Goal: Task Accomplishment & Management: Use online tool/utility

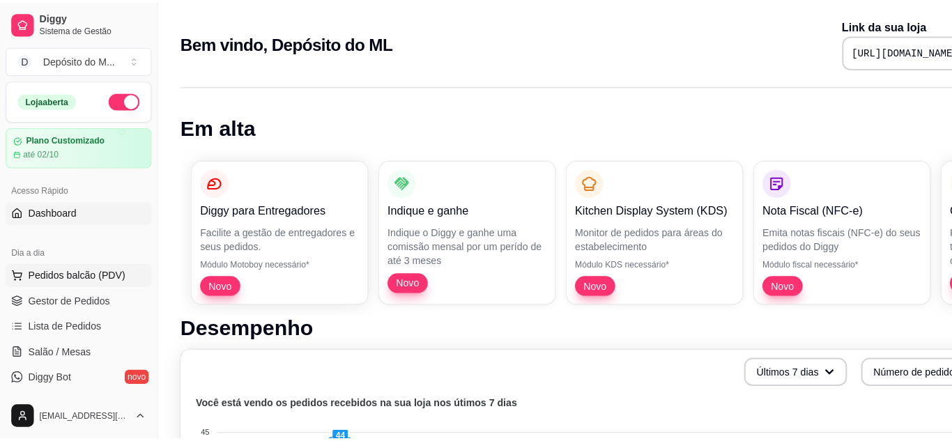
scroll to position [26, 0]
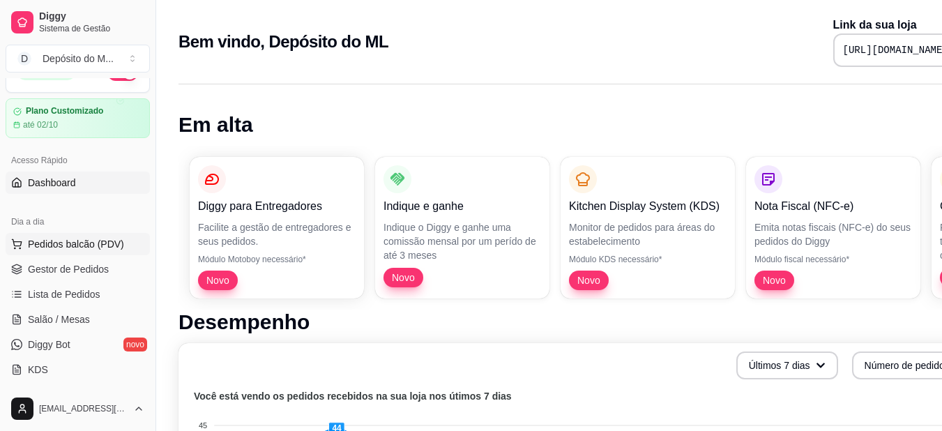
click at [101, 238] on span "Pedidos balcão (PDV)" at bounding box center [76, 244] width 96 height 14
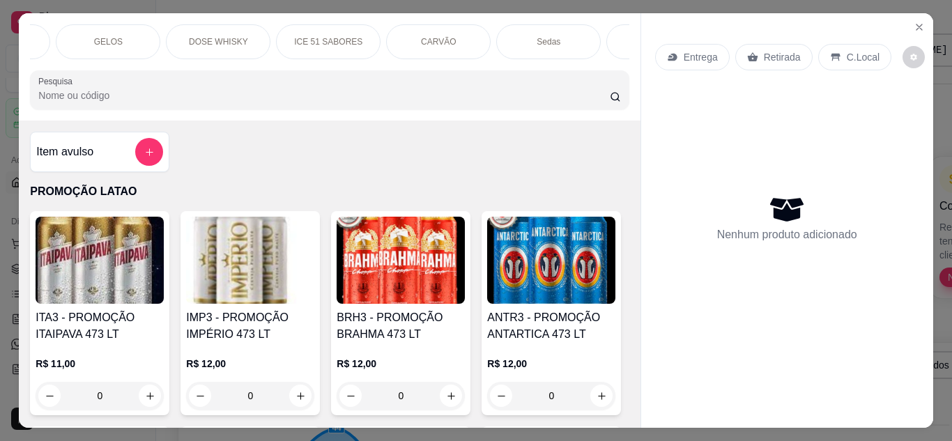
scroll to position [0, 1740]
click at [614, 40] on div "Cigarros" at bounding box center [656, 41] width 105 height 35
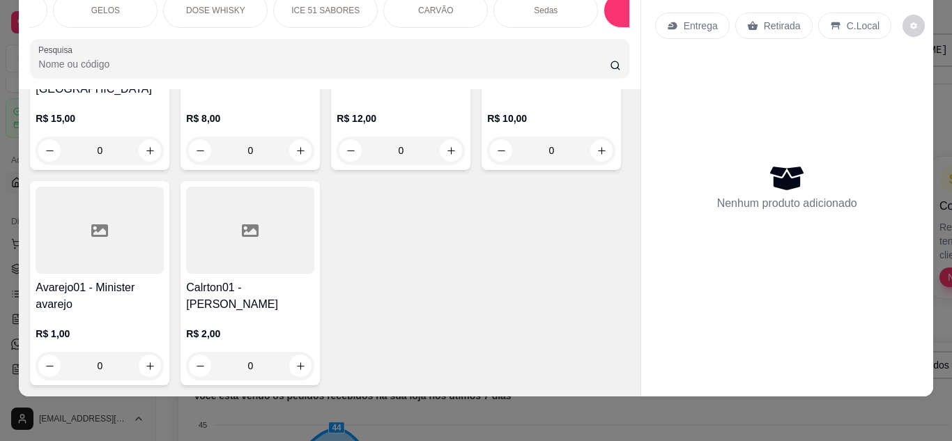
scroll to position [14350, 0]
click at [139, 354] on input "0" at bounding box center [100, 366] width 78 height 28
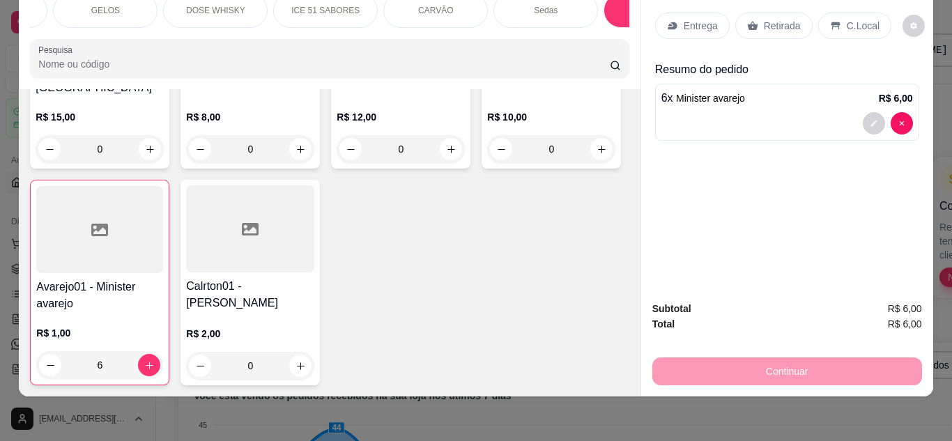
type input "6"
click at [772, 19] on p "Retirada" at bounding box center [782, 26] width 37 height 14
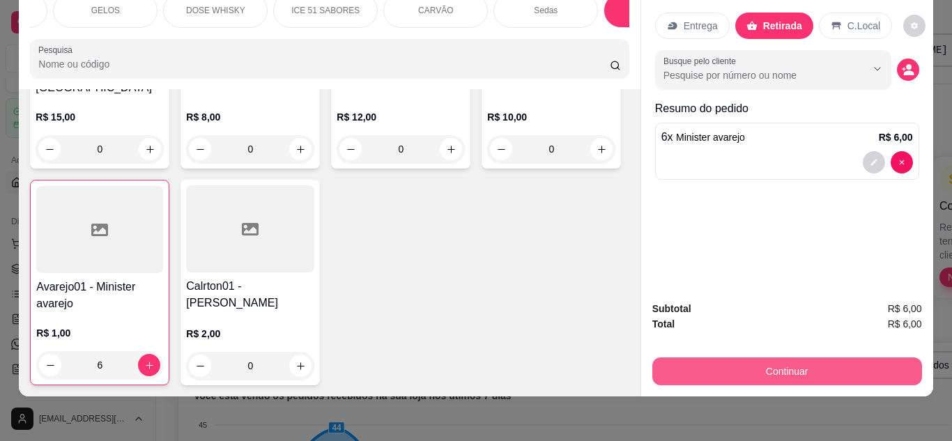
click at [748, 358] on button "Continuar" at bounding box center [788, 372] width 270 height 28
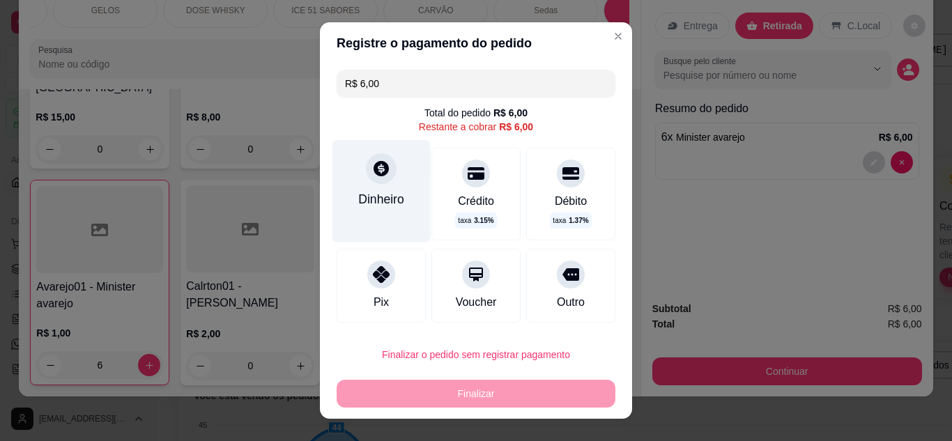
click at [385, 211] on div "Dinheiro" at bounding box center [382, 191] width 98 height 102
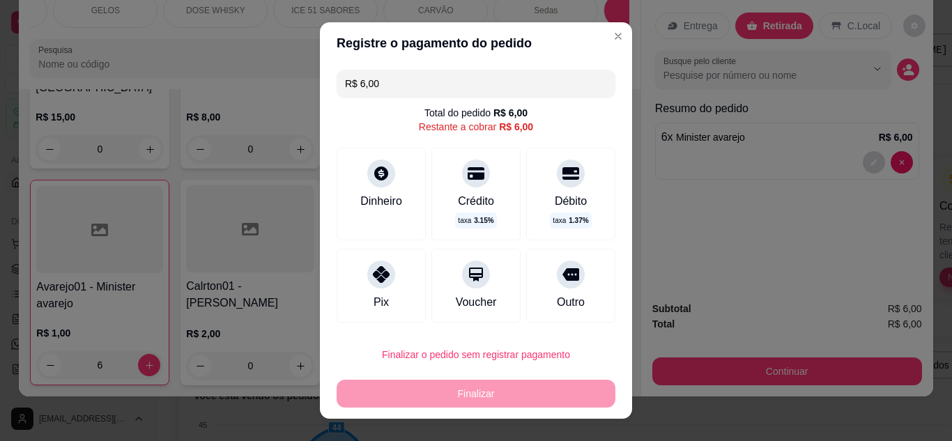
click at [515, 89] on input "R$ 6,00" at bounding box center [476, 84] width 262 height 28
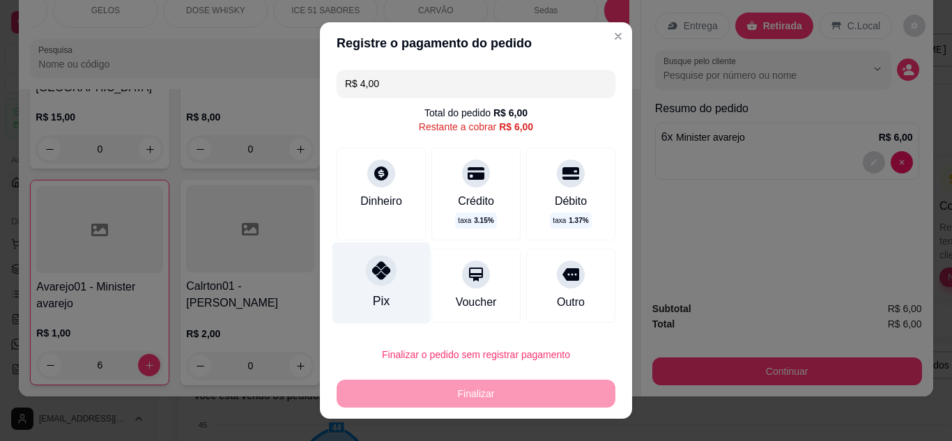
click at [359, 282] on div "Pix" at bounding box center [382, 283] width 98 height 82
click at [374, 300] on div "Pix" at bounding box center [381, 301] width 17 height 18
type input "R$ 0,00"
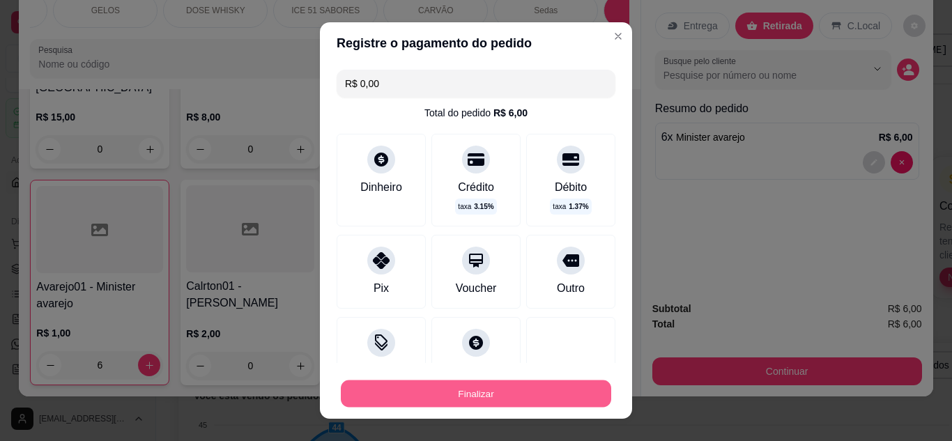
click at [523, 390] on button "Finalizar" at bounding box center [476, 394] width 271 height 27
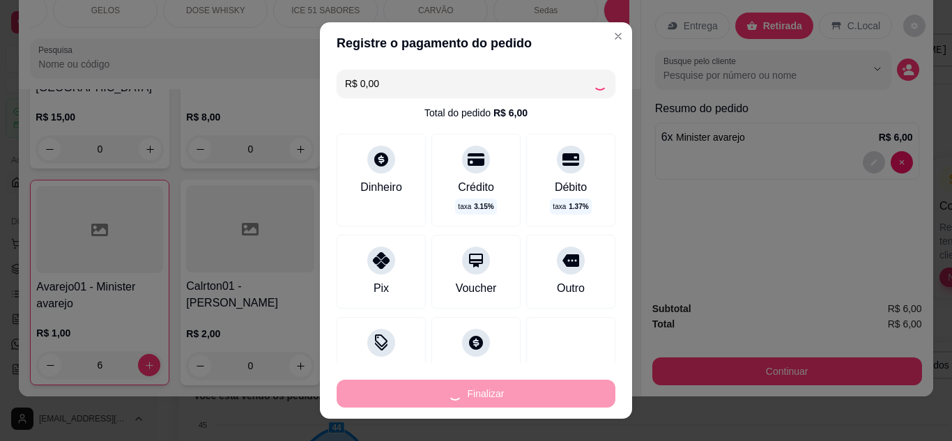
type input "0"
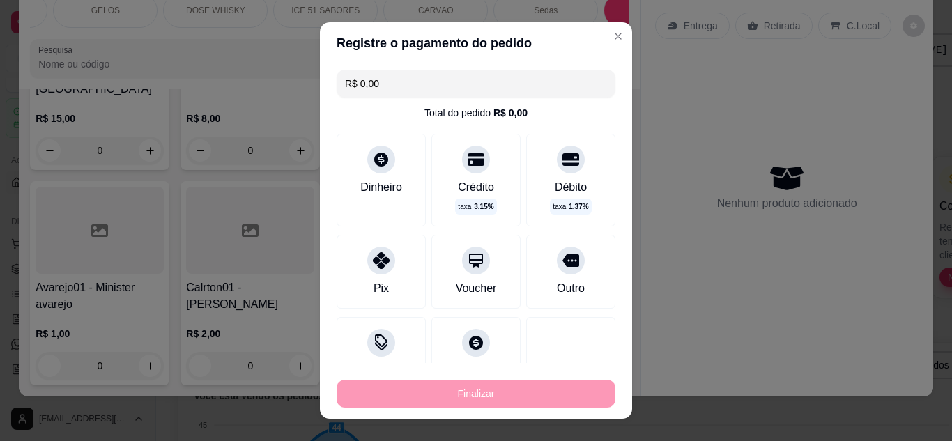
type input "-R$ 6,00"
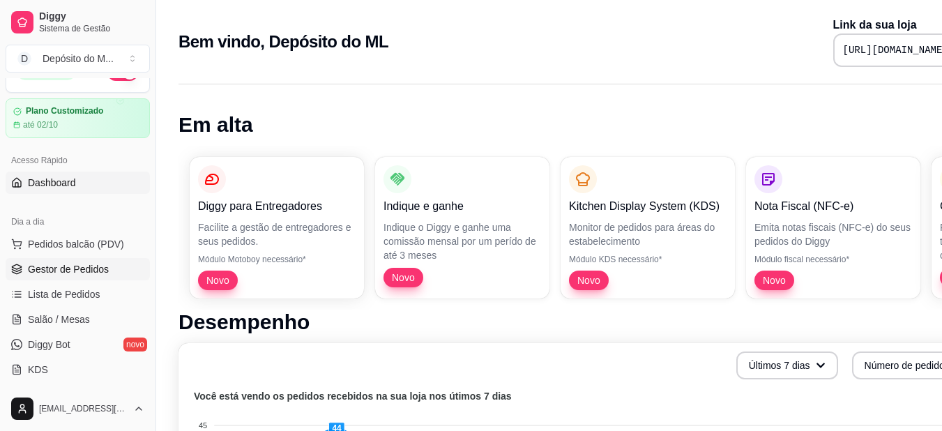
click at [77, 262] on span "Gestor de Pedidos" at bounding box center [68, 269] width 81 height 14
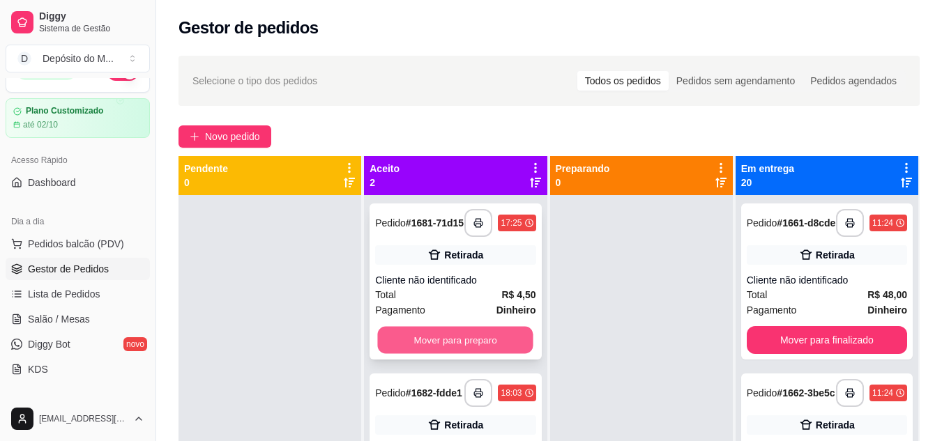
click at [402, 337] on button "Mover para preparo" at bounding box center [455, 340] width 155 height 27
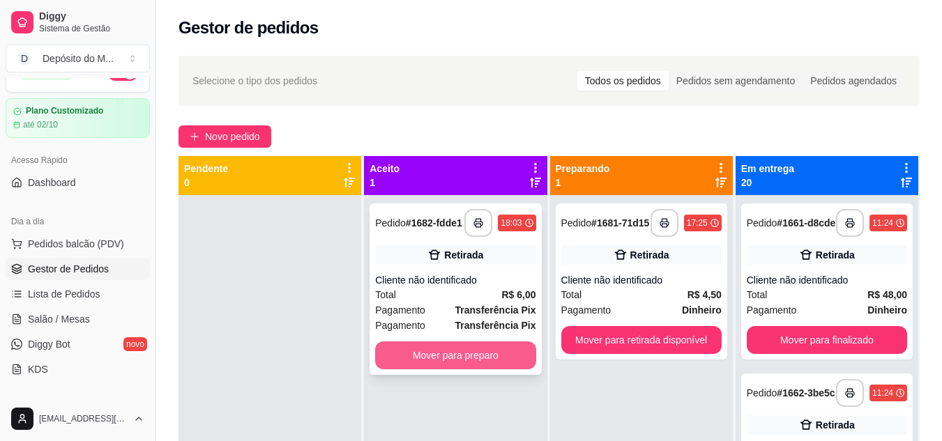
click at [422, 351] on button "Mover para preparo" at bounding box center [455, 356] width 160 height 28
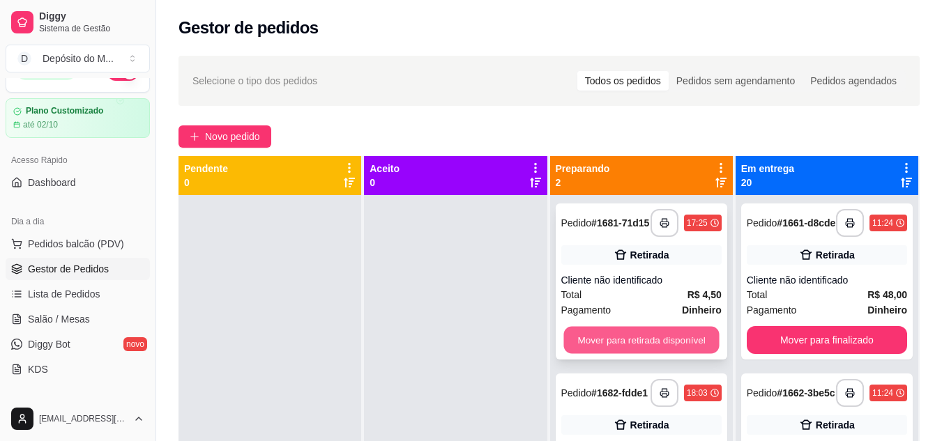
click at [597, 346] on button "Mover para retirada disponível" at bounding box center [640, 340] width 155 height 27
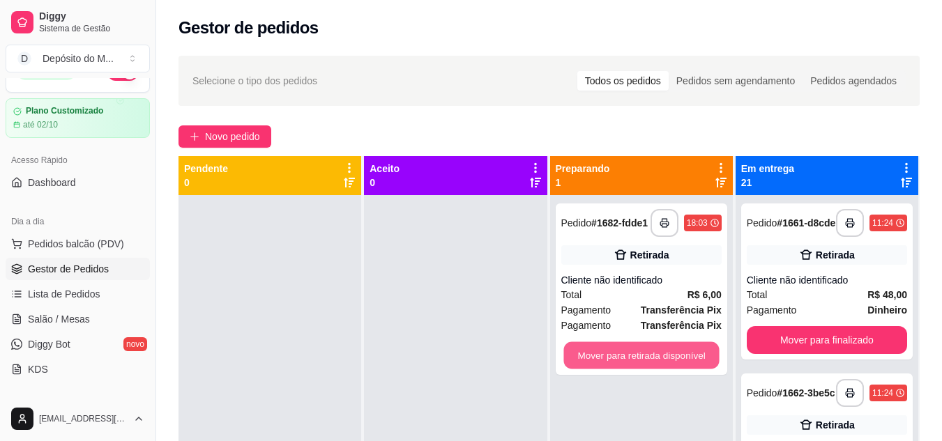
click at [597, 346] on button "Mover para retirada disponível" at bounding box center [640, 355] width 155 height 27
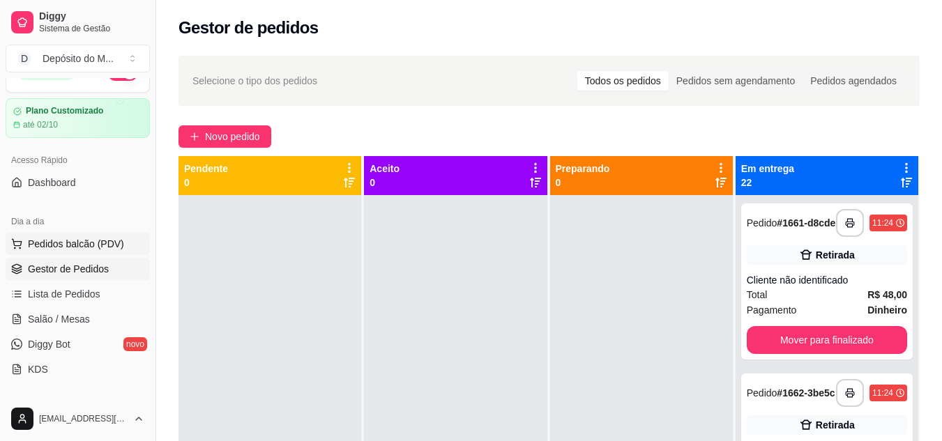
click at [102, 236] on button "Pedidos balcão (PDV)" at bounding box center [78, 244] width 144 height 22
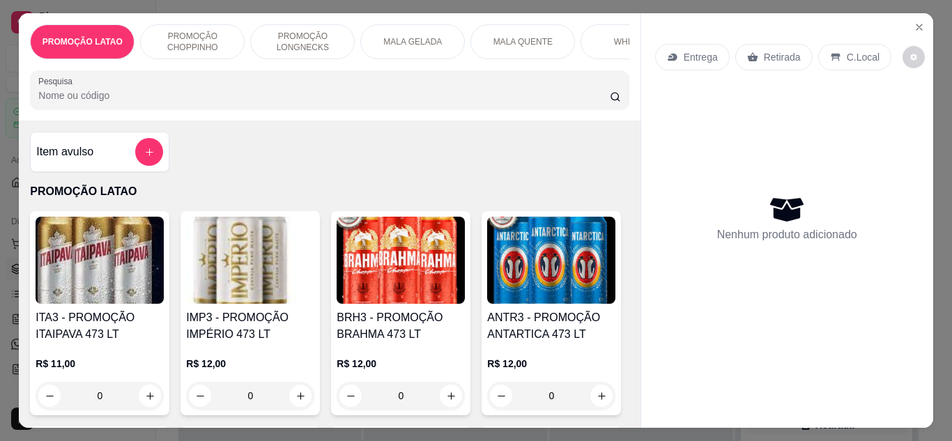
scroll to position [369, 0]
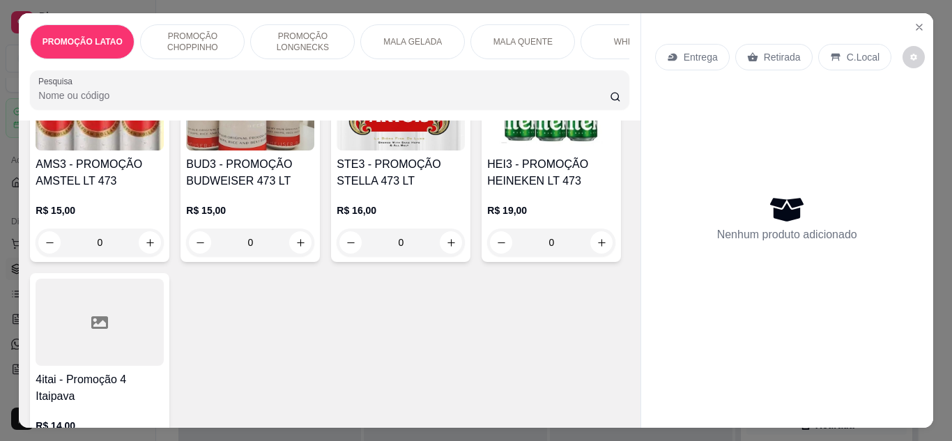
click at [512, 41] on input "0" at bounding box center [551, 27] width 78 height 28
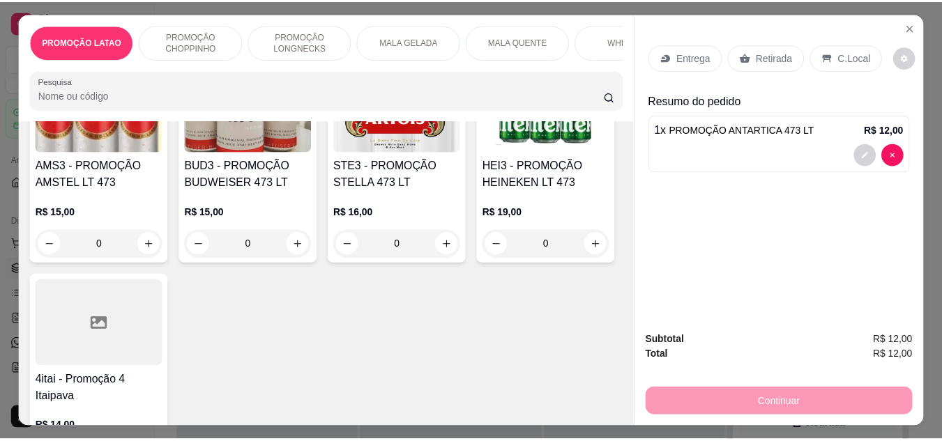
scroll to position [370, 0]
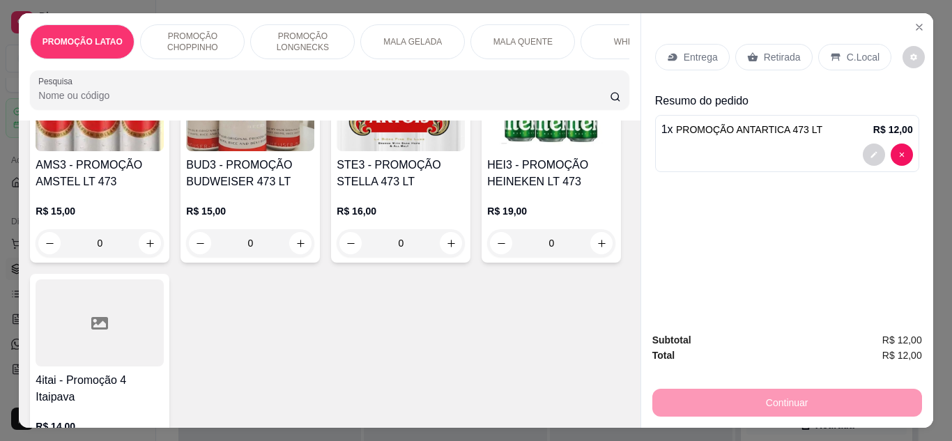
type input "1"
click at [774, 50] on p "Retirada" at bounding box center [782, 57] width 37 height 14
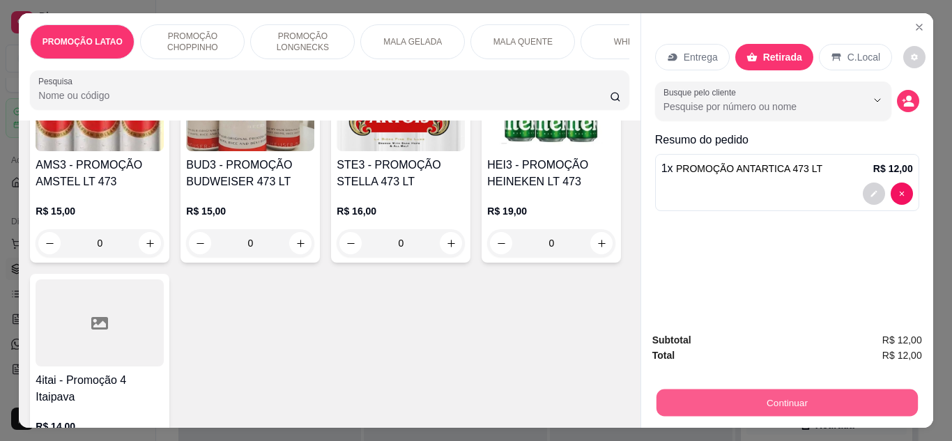
click at [727, 393] on button "Continuar" at bounding box center [786, 403] width 261 height 27
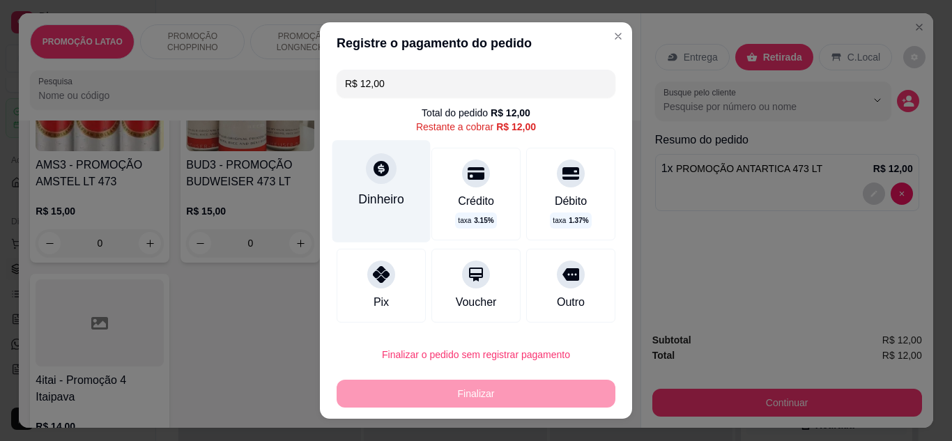
click at [377, 197] on div "Dinheiro" at bounding box center [381, 199] width 46 height 18
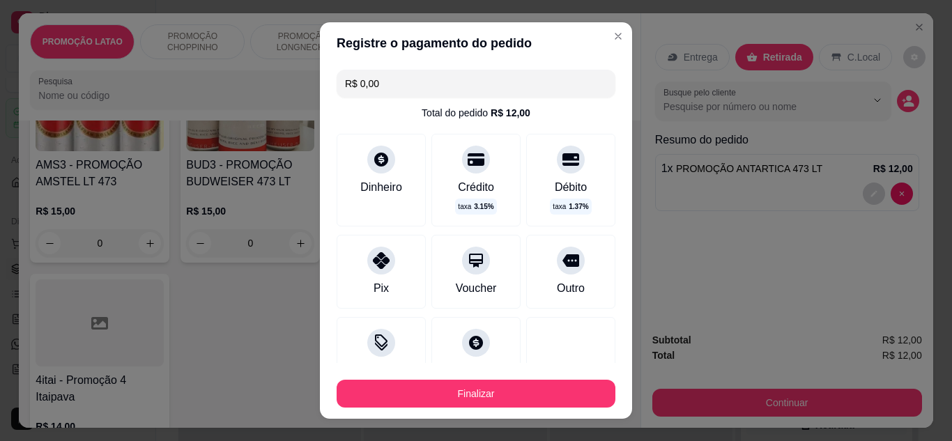
type input "R$ 0,00"
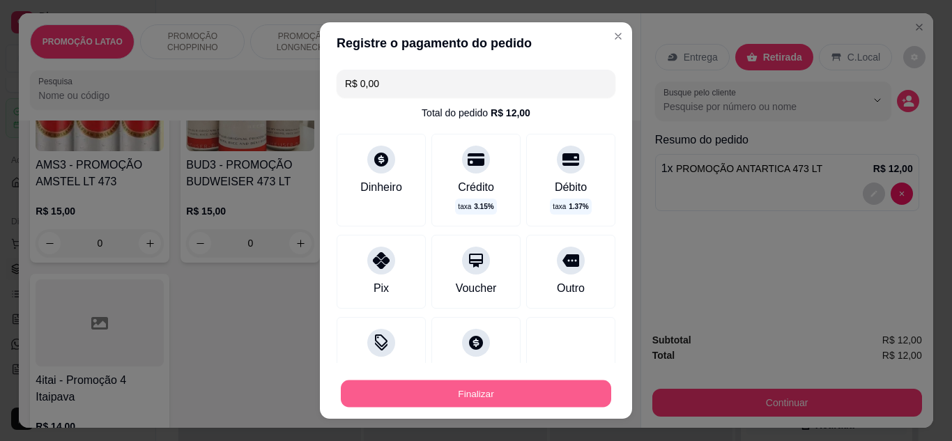
click at [493, 394] on button "Finalizar" at bounding box center [476, 394] width 271 height 27
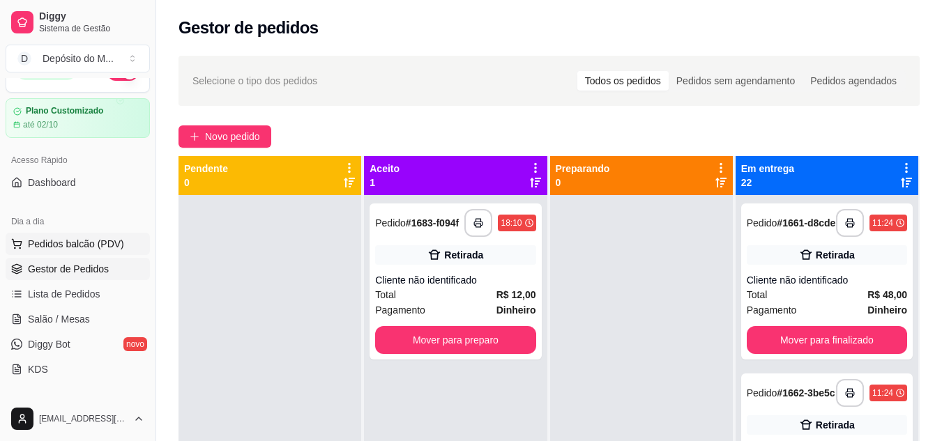
click at [79, 243] on span "Pedidos balcão (PDV)" at bounding box center [76, 244] width 96 height 14
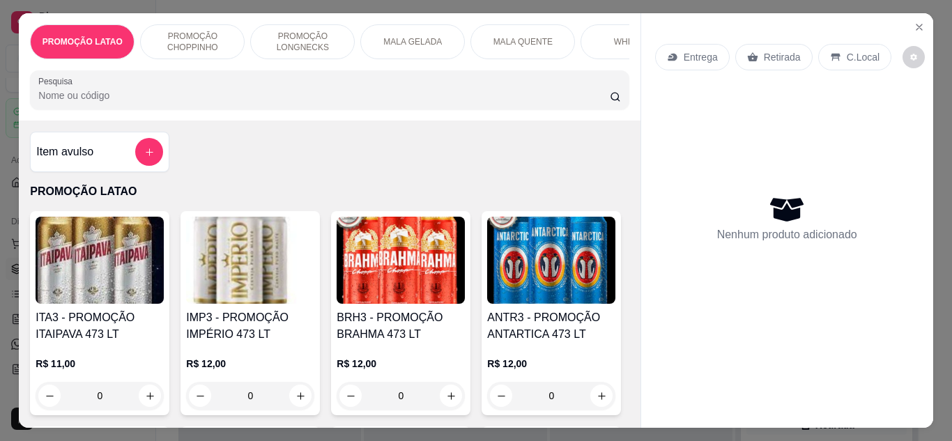
click at [430, 40] on p "MALA GELADA" at bounding box center [412, 41] width 59 height 11
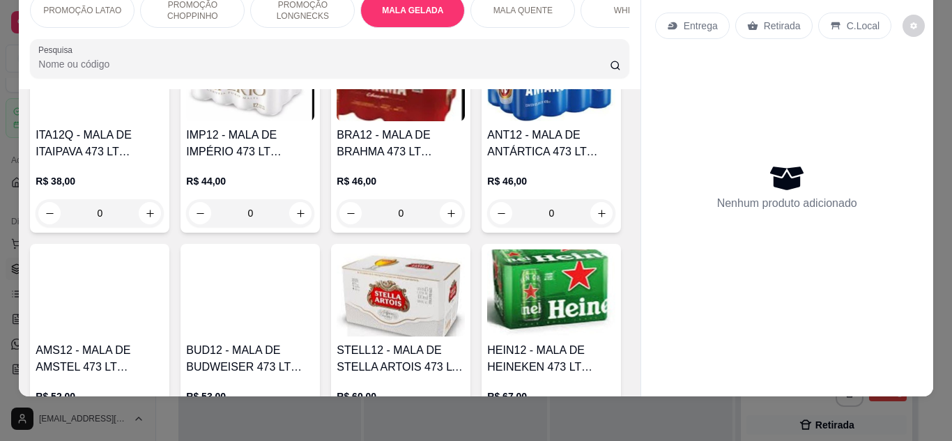
scroll to position [2336, 0]
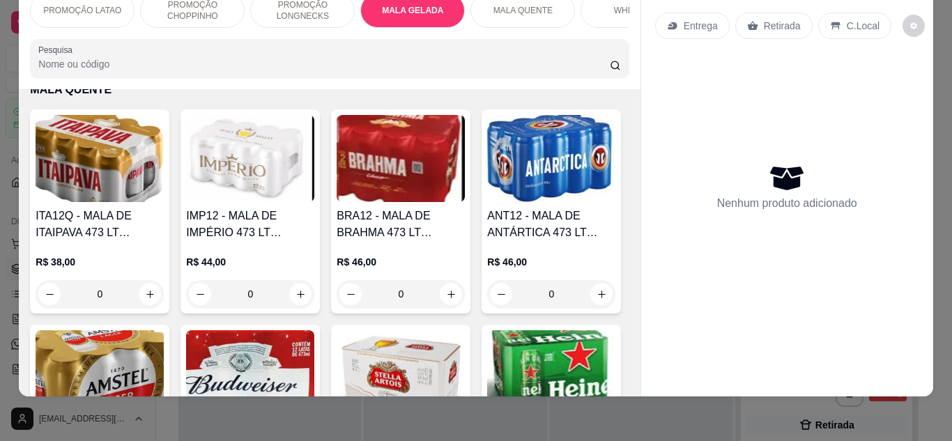
click at [941, 195] on div "PROMOÇÃO LATAO PROMOÇÃO CHOPPINHO PROMOÇÃO LONGNECKS MALA GELADA MALA QUENTE WH…" at bounding box center [476, 220] width 952 height 441
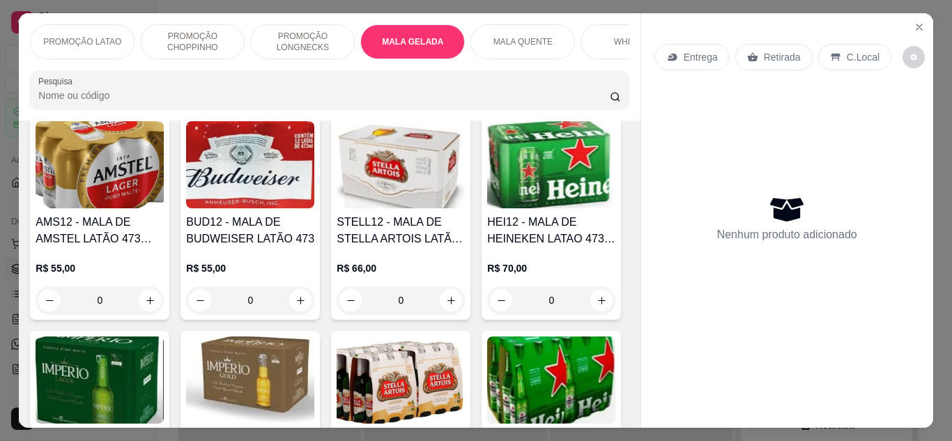
scroll to position [1686, 0]
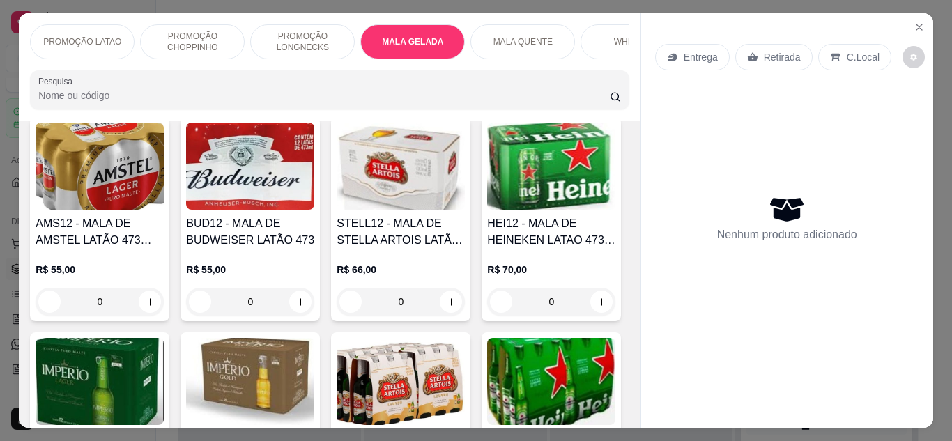
click at [291, 102] on input "Pesquisa" at bounding box center [324, 96] width 572 height 14
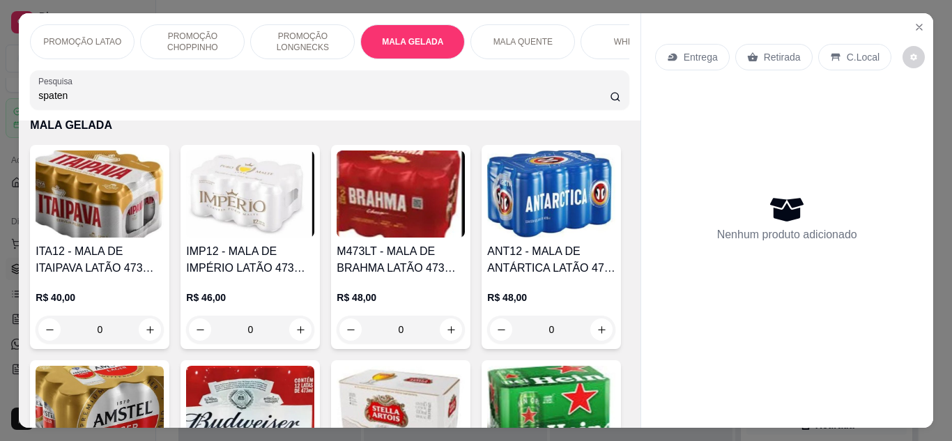
scroll to position [1929, 0]
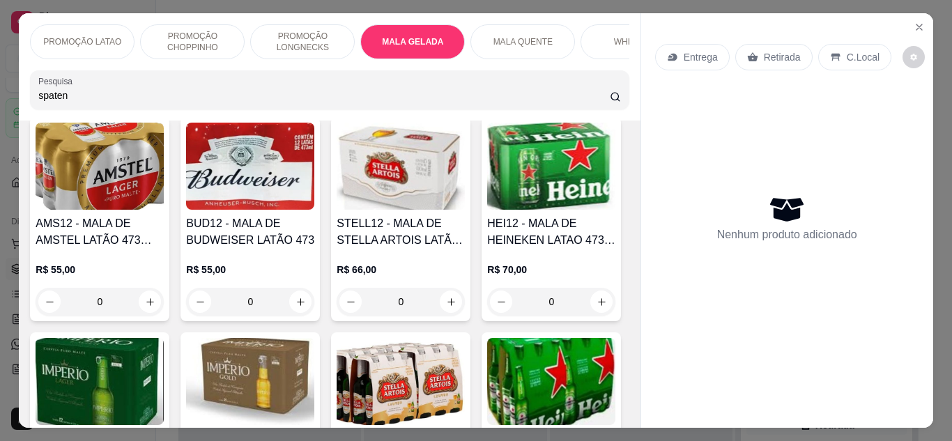
type input "spaten"
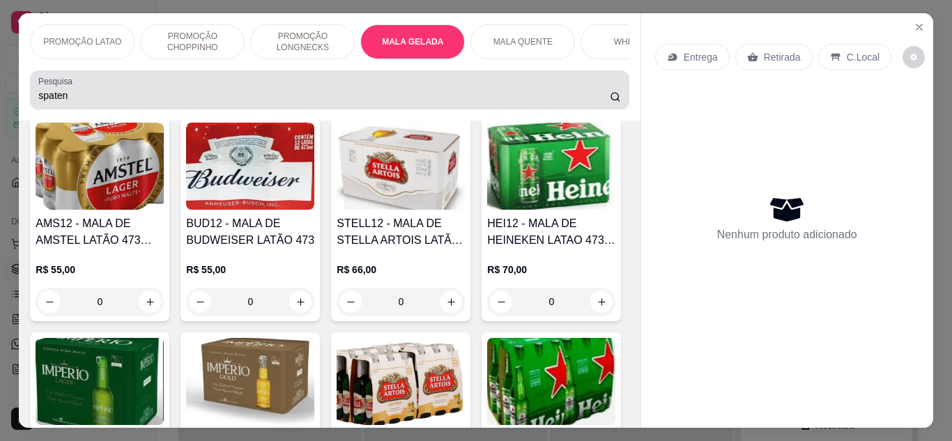
click at [610, 102] on icon at bounding box center [615, 96] width 11 height 11
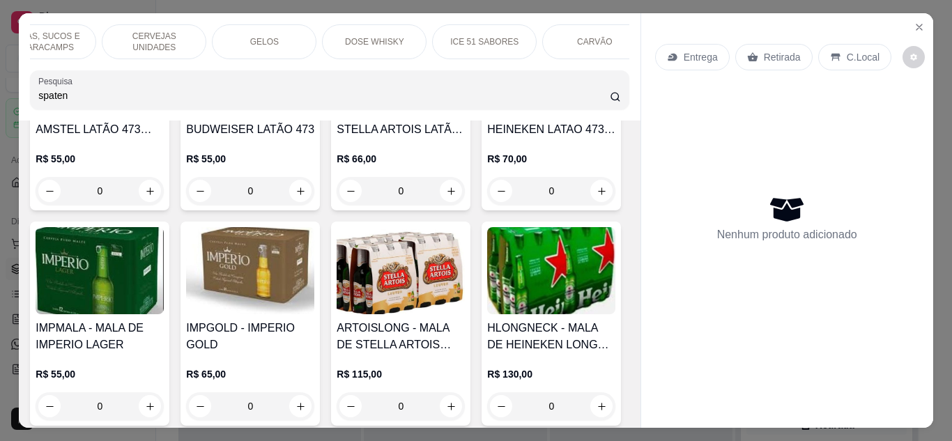
scroll to position [0, 1819]
click at [565, 27] on div "Cigarros" at bounding box center [576, 41] width 105 height 35
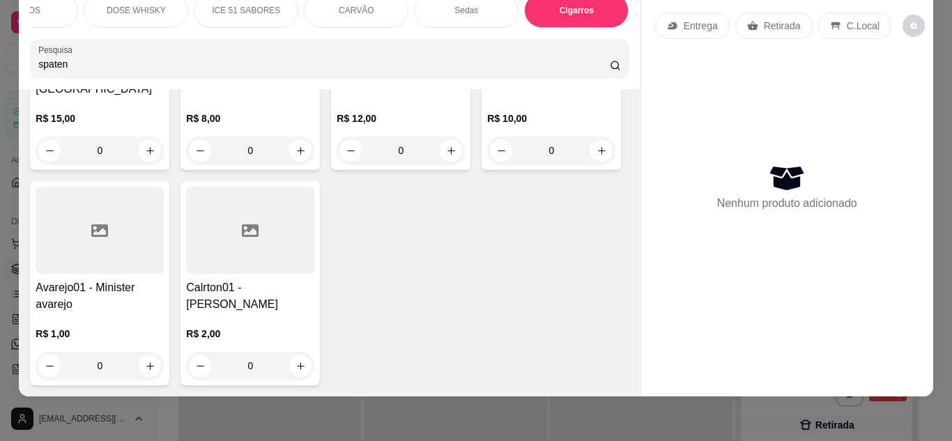
scroll to position [14593, 0]
click at [512, 165] on input "0" at bounding box center [551, 151] width 78 height 28
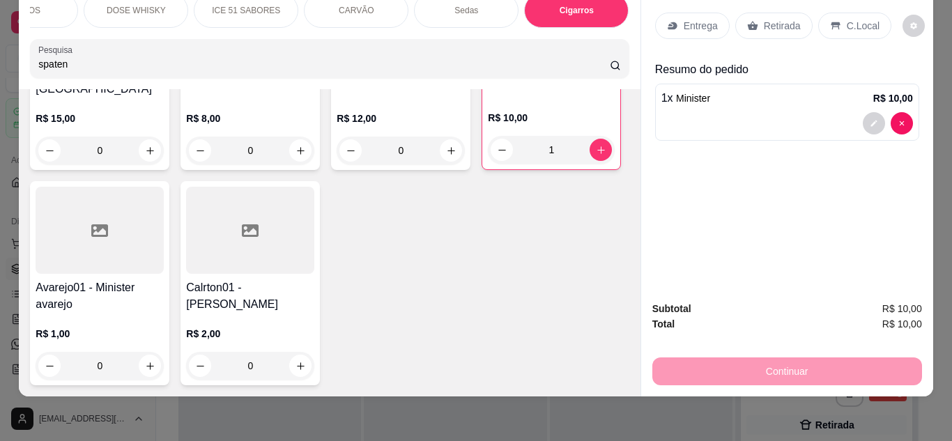
type input "1"
click at [747, 20] on icon at bounding box center [752, 25] width 11 height 11
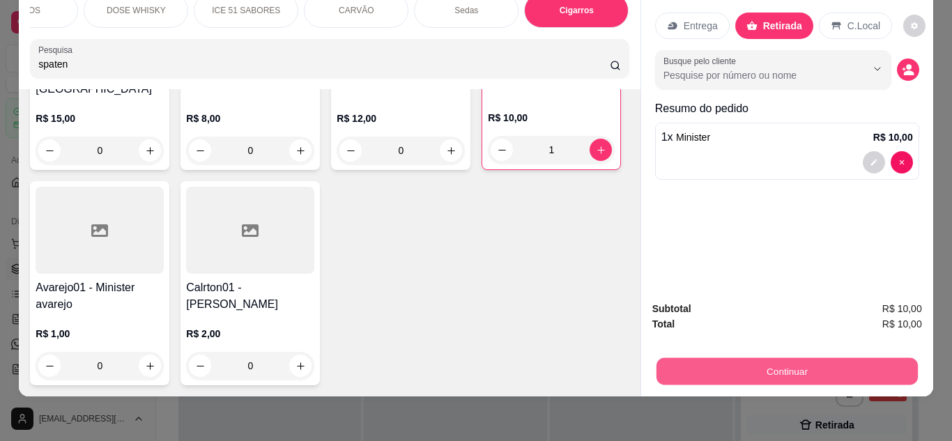
click at [728, 358] on button "Continuar" at bounding box center [786, 371] width 261 height 27
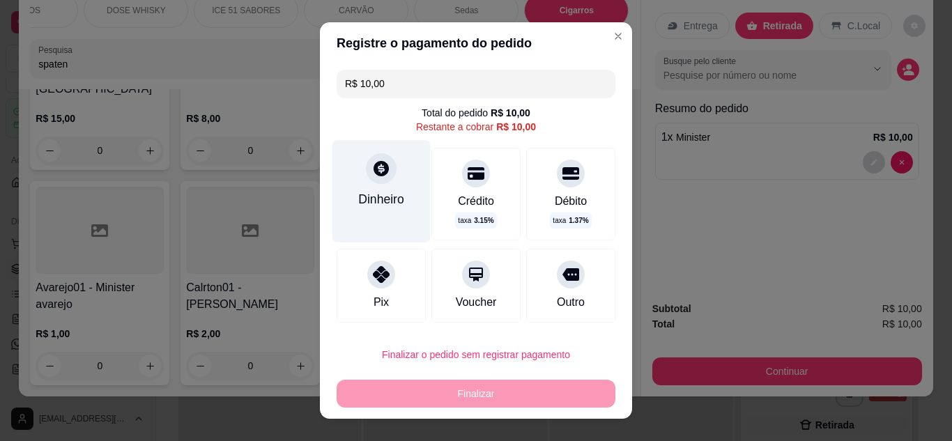
click at [378, 201] on div "Dinheiro" at bounding box center [381, 199] width 46 height 18
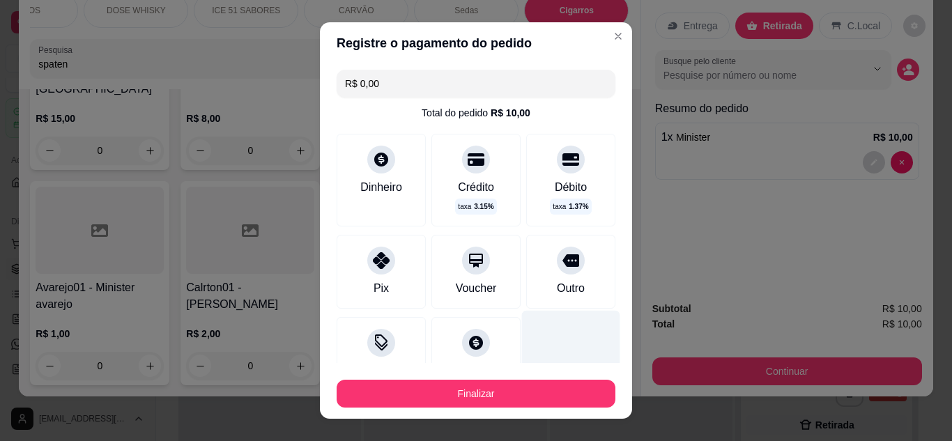
type input "R$ 0,00"
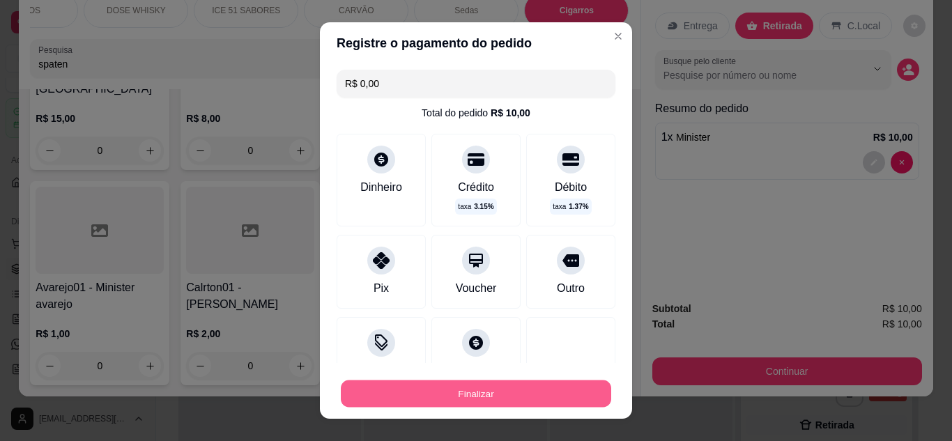
click at [530, 388] on button "Finalizar" at bounding box center [476, 394] width 271 height 27
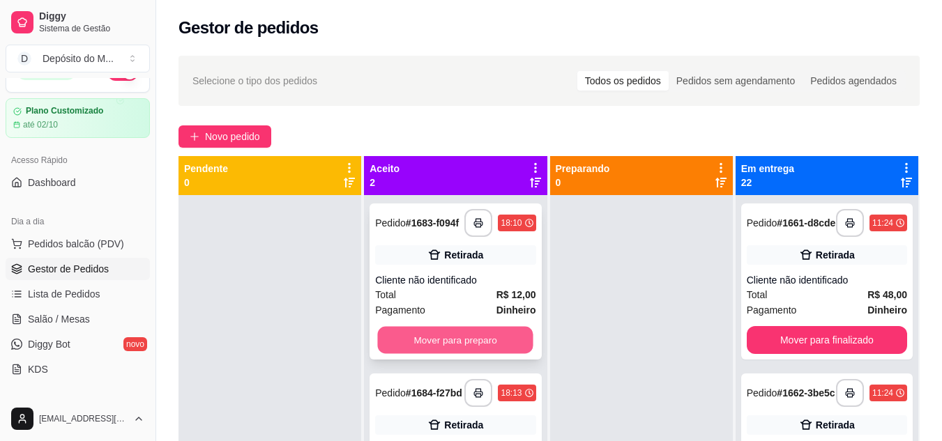
click at [434, 330] on button "Mover para preparo" at bounding box center [455, 340] width 155 height 27
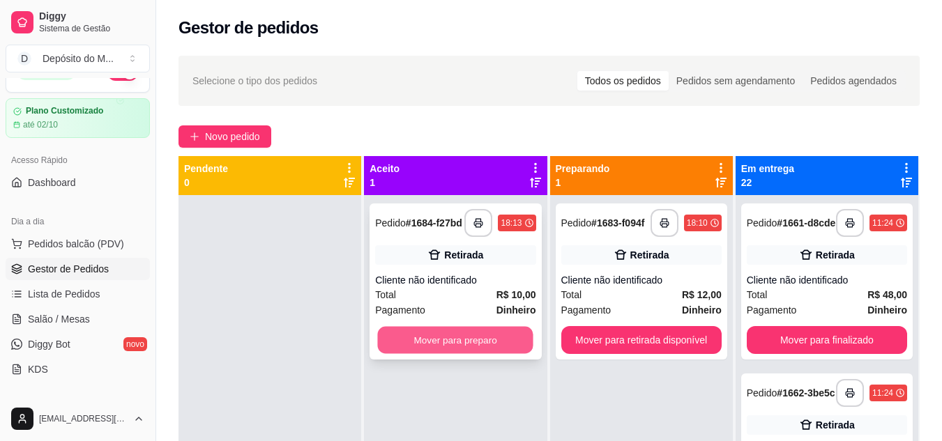
click at [441, 345] on button "Mover para preparo" at bounding box center [455, 340] width 155 height 27
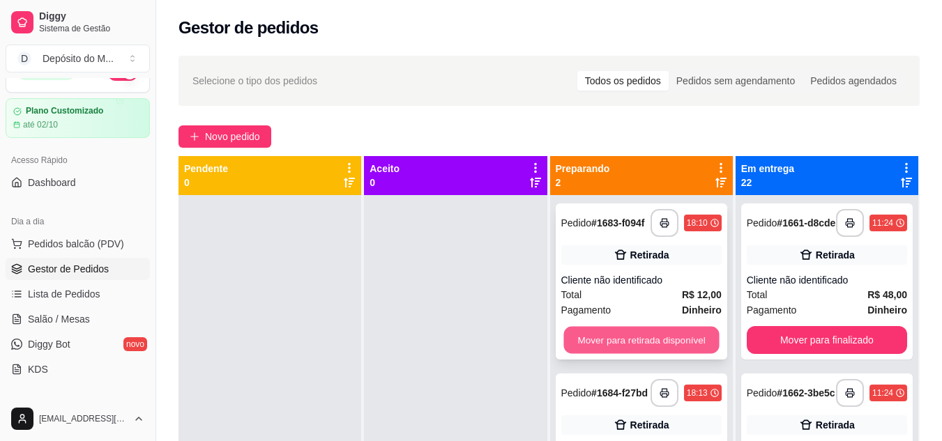
click at [625, 342] on button "Mover para retirada disponível" at bounding box center [640, 340] width 155 height 27
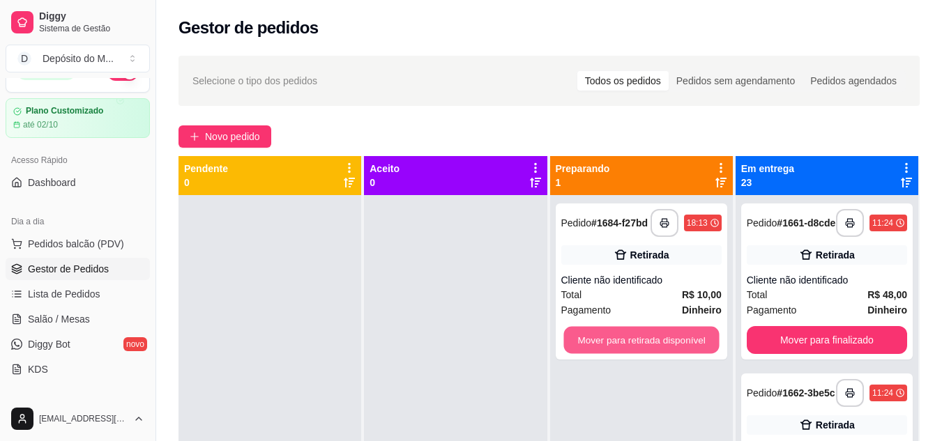
click at [625, 342] on button "Mover para retirada disponível" at bounding box center [640, 340] width 155 height 27
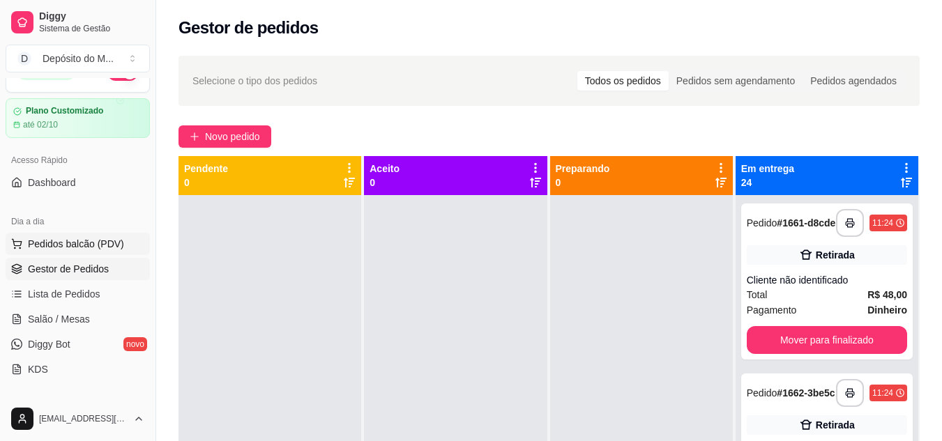
click at [106, 237] on span "Pedidos balcão (PDV)" at bounding box center [76, 244] width 96 height 14
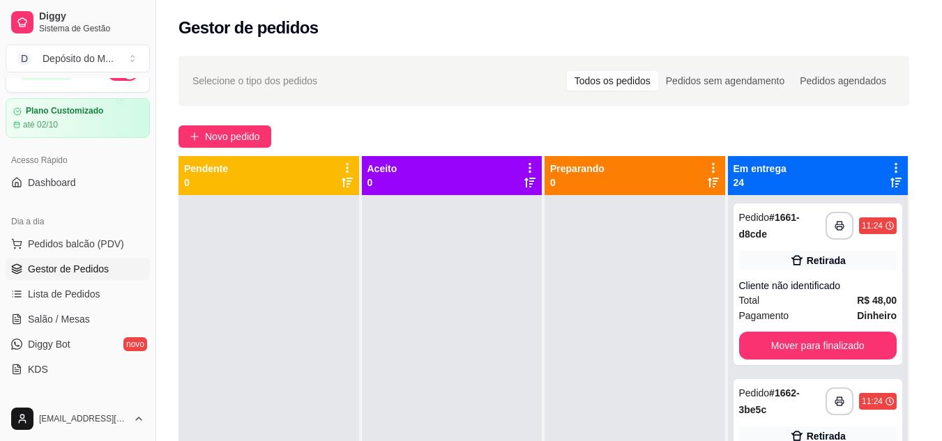
click at [430, 38] on p "MALA GELADA" at bounding box center [412, 41] width 59 height 11
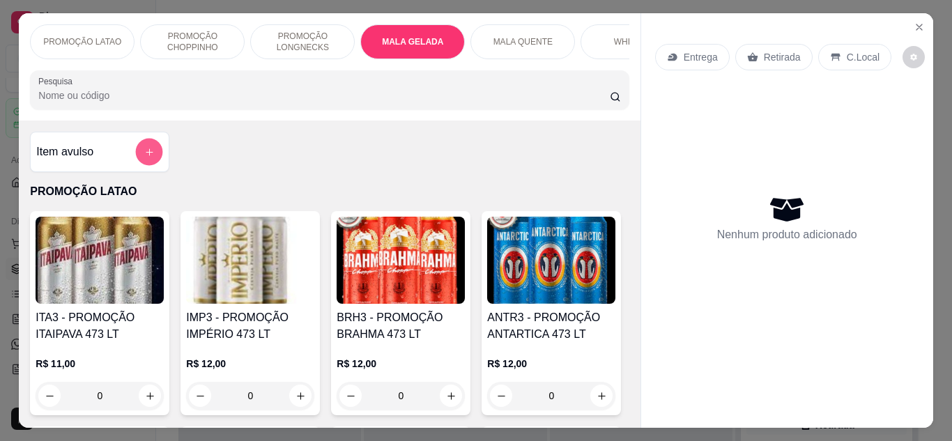
click at [137, 157] on button "add-separate-item" at bounding box center [149, 152] width 27 height 27
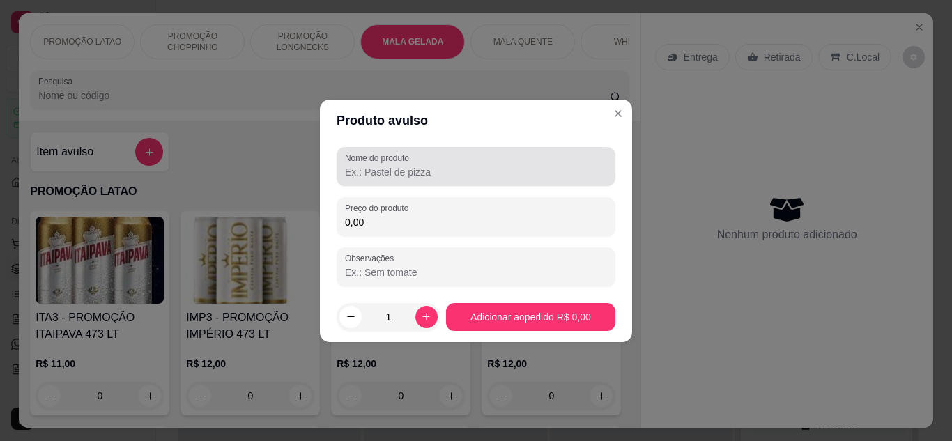
click at [367, 162] on label "Nome do produto" at bounding box center [379, 158] width 69 height 12
click at [367, 165] on input "Nome do produto" at bounding box center [476, 172] width 262 height 14
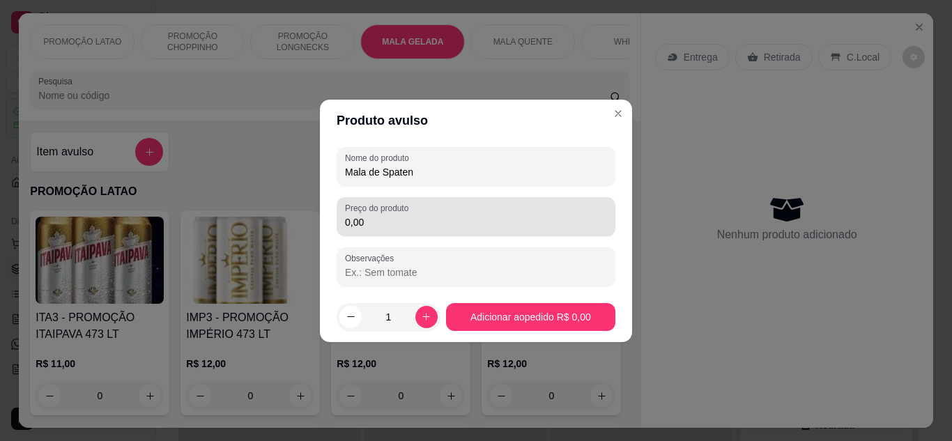
type input "Mala de Spaten"
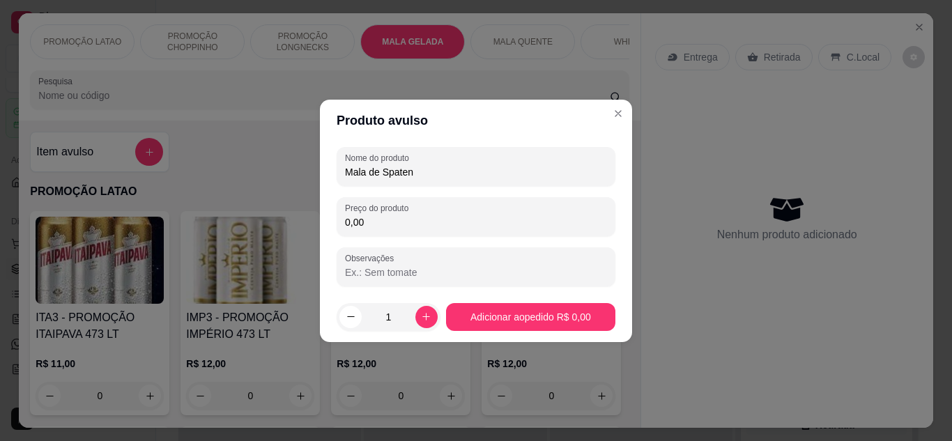
click at [400, 220] on input "0,00" at bounding box center [476, 222] width 262 height 14
type input "65,00"
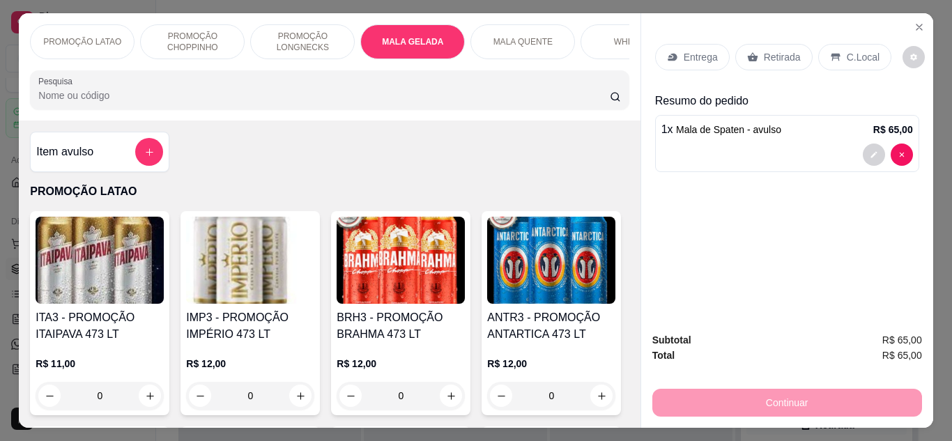
click at [764, 54] on p "Retirada" at bounding box center [782, 57] width 37 height 14
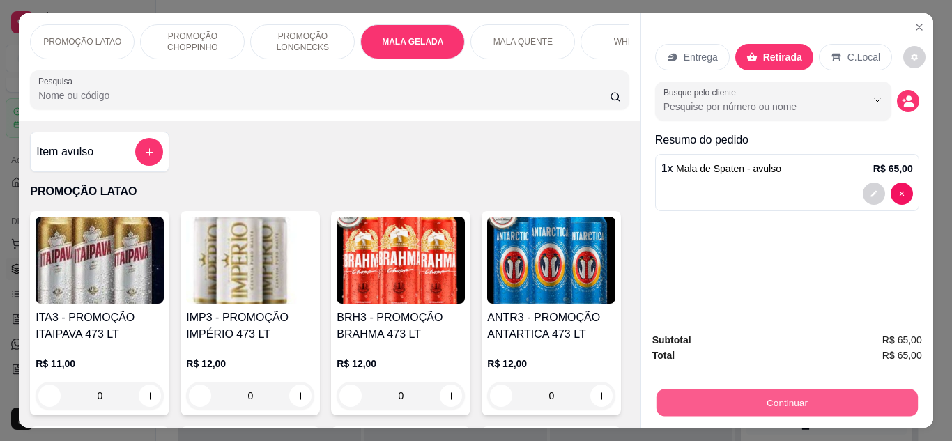
click at [750, 399] on button "Continuar" at bounding box center [786, 403] width 261 height 27
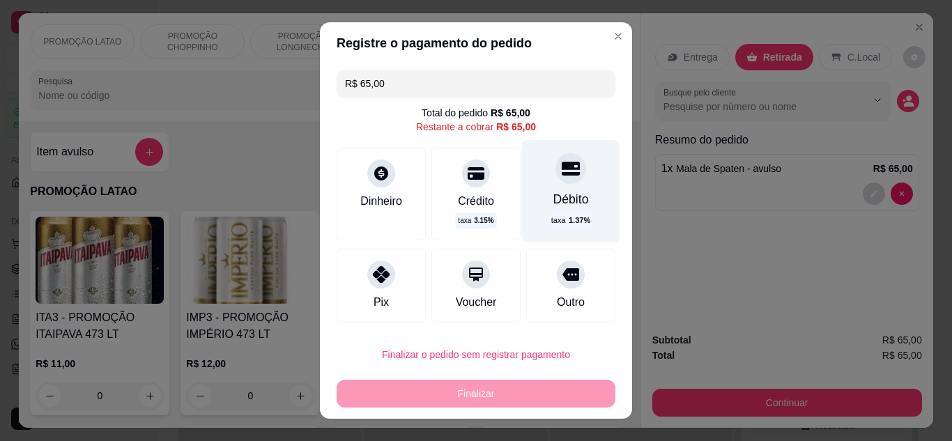
click at [537, 183] on div "Débito taxa 1.37 %" at bounding box center [571, 191] width 98 height 102
type input "R$ 0,00"
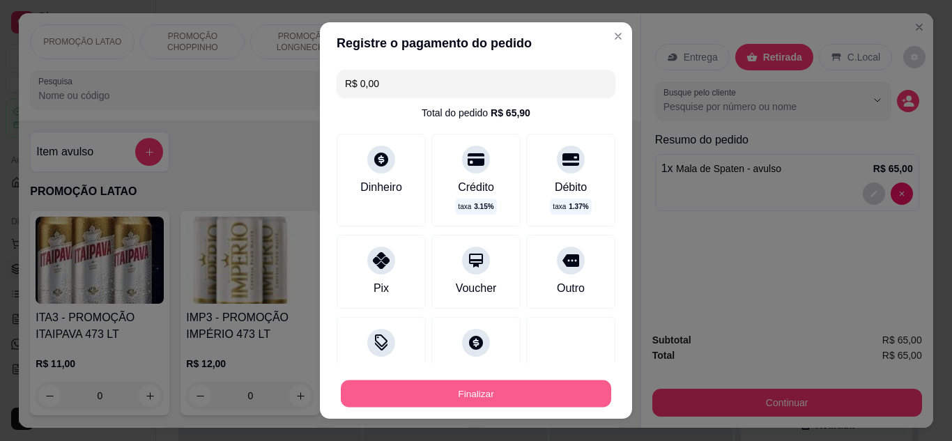
click at [538, 386] on button "Finalizar" at bounding box center [476, 394] width 271 height 27
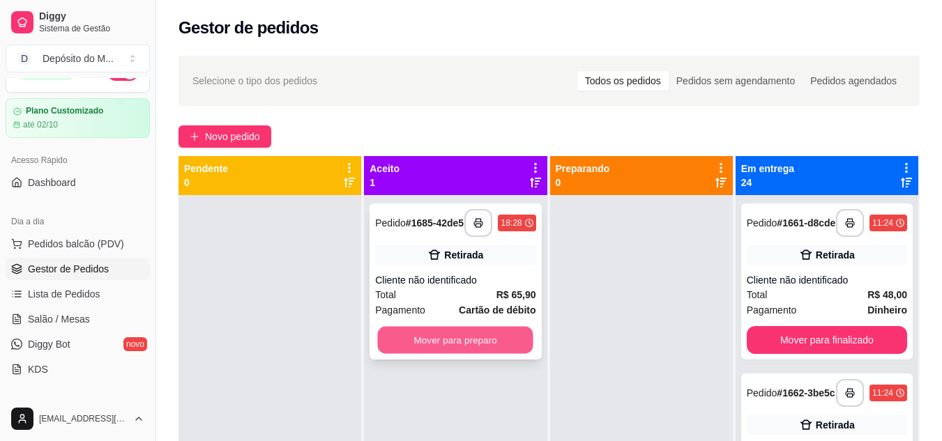
click at [459, 337] on button "Mover para preparo" at bounding box center [455, 340] width 155 height 27
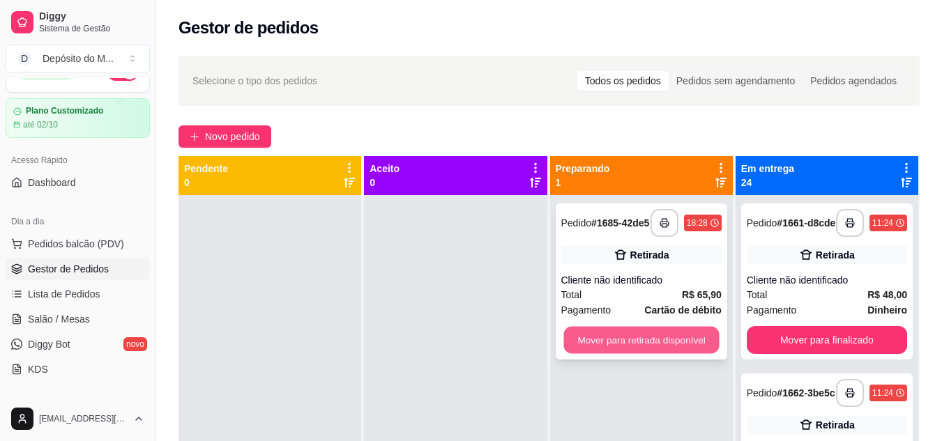
click at [591, 353] on button "Mover para retirada disponível" at bounding box center [640, 340] width 155 height 27
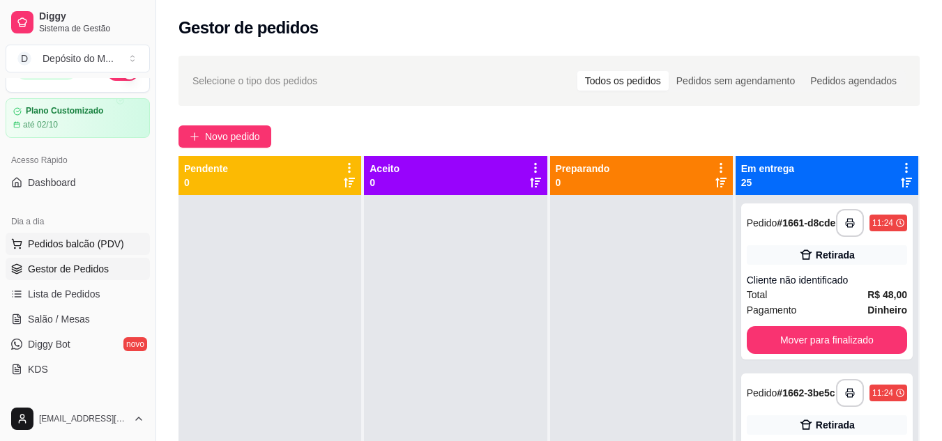
click at [86, 241] on span "Pedidos balcão (PDV)" at bounding box center [76, 244] width 96 height 14
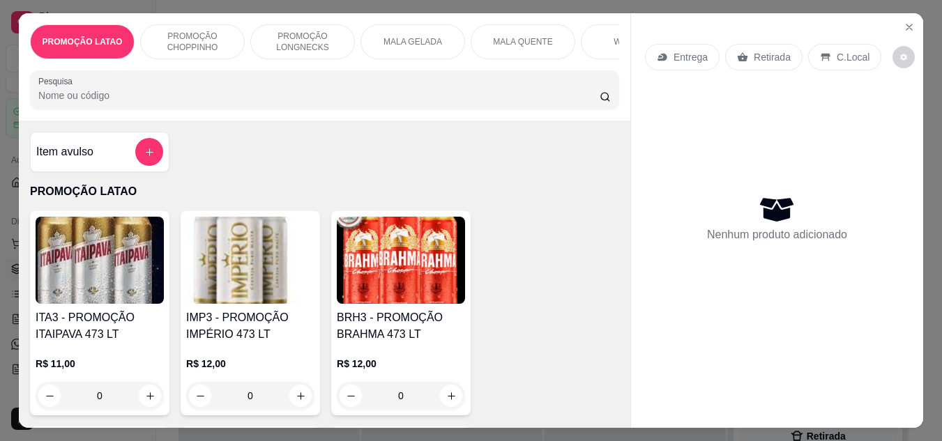
click at [497, 50] on div "PROMOÇÃO LATAO PROMOÇÃO CHOPPINHO PROMOÇÃO LONGNECKS MALA GELADA MALA QUENTE WH…" at bounding box center [324, 220] width 611 height 415
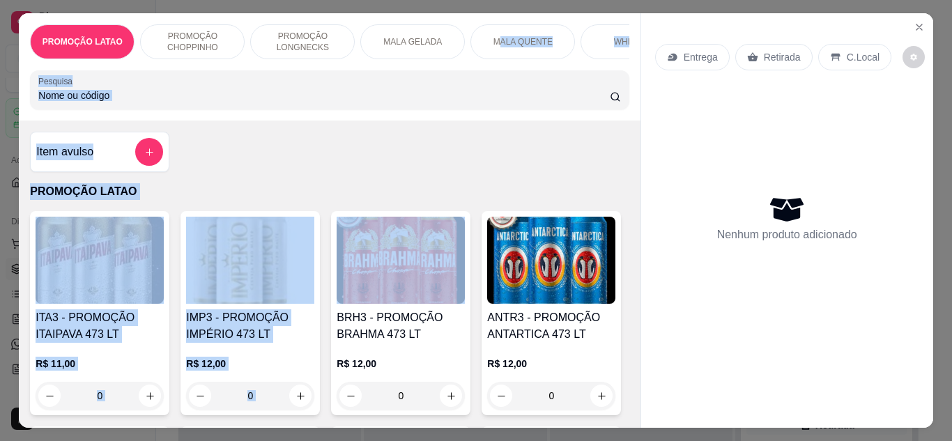
click at [549, 188] on div "Item avulso PROMOÇÃO LATAO ITA3 - PROMOÇÃO ITAIPAVA 473 LT R$ 11,00 0 IMP3 - PR…" at bounding box center [329, 274] width 621 height 307
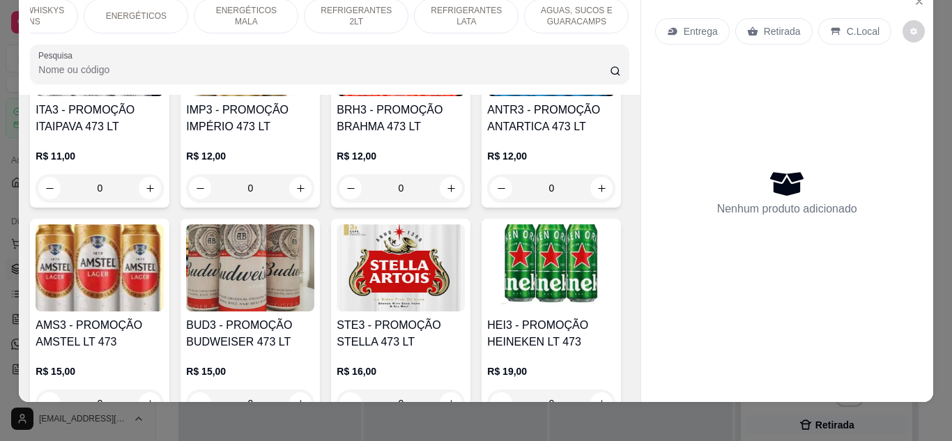
scroll to position [0, 1572]
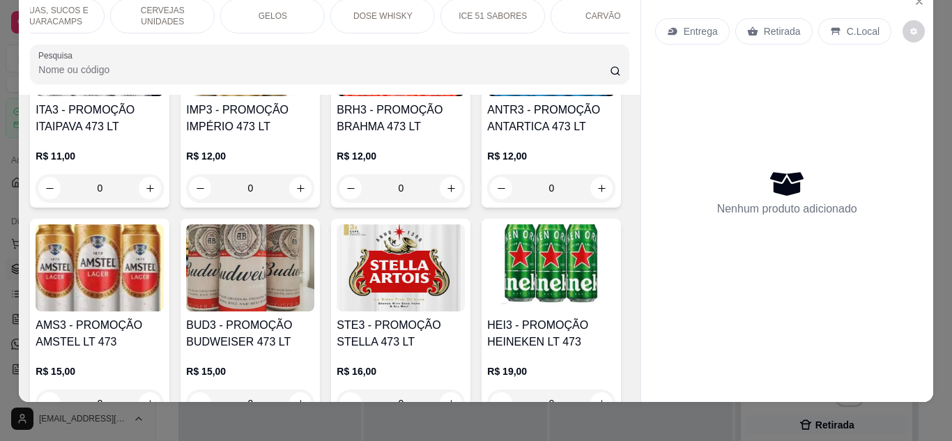
click at [178, 10] on p "CERVEJAS UNIDADES" at bounding box center [162, 16] width 81 height 22
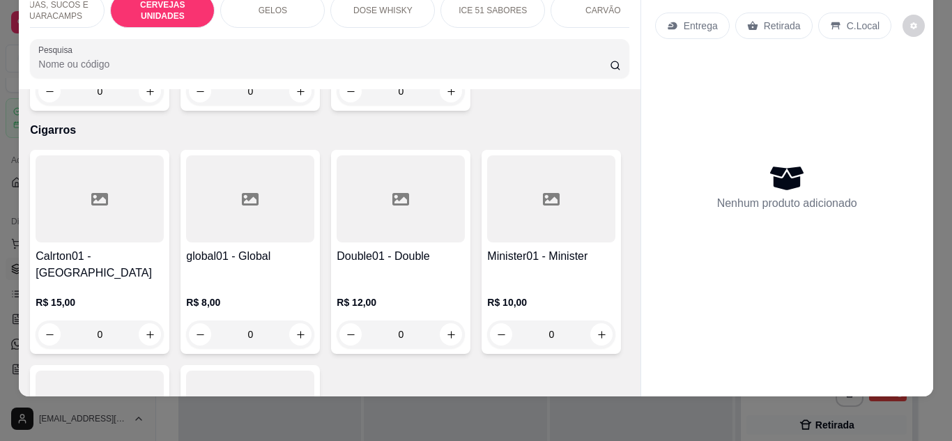
scroll to position [11158, 0]
